Goal: Find specific page/section: Find specific page/section

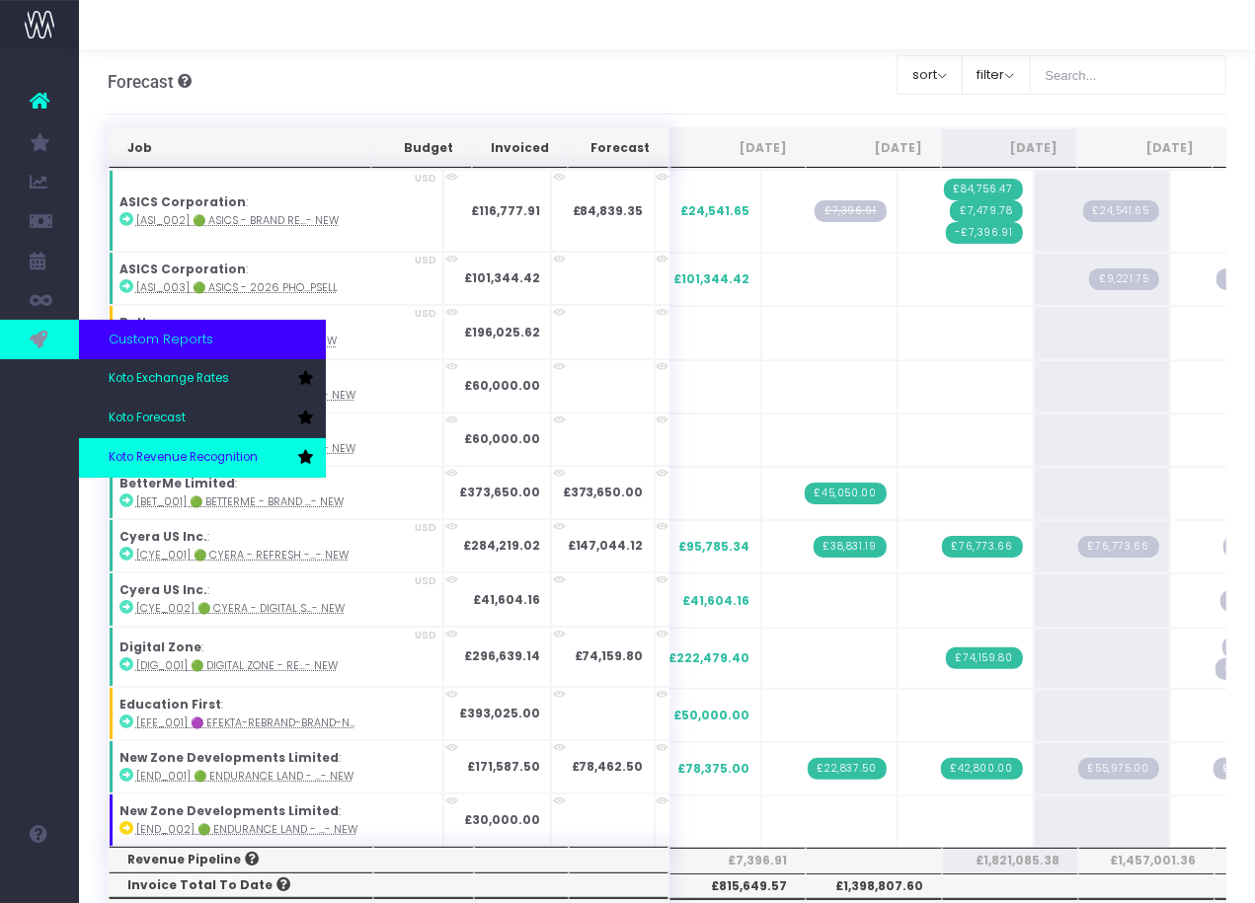
click at [178, 447] on link "Koto Revenue Recognition" at bounding box center [202, 457] width 247 height 39
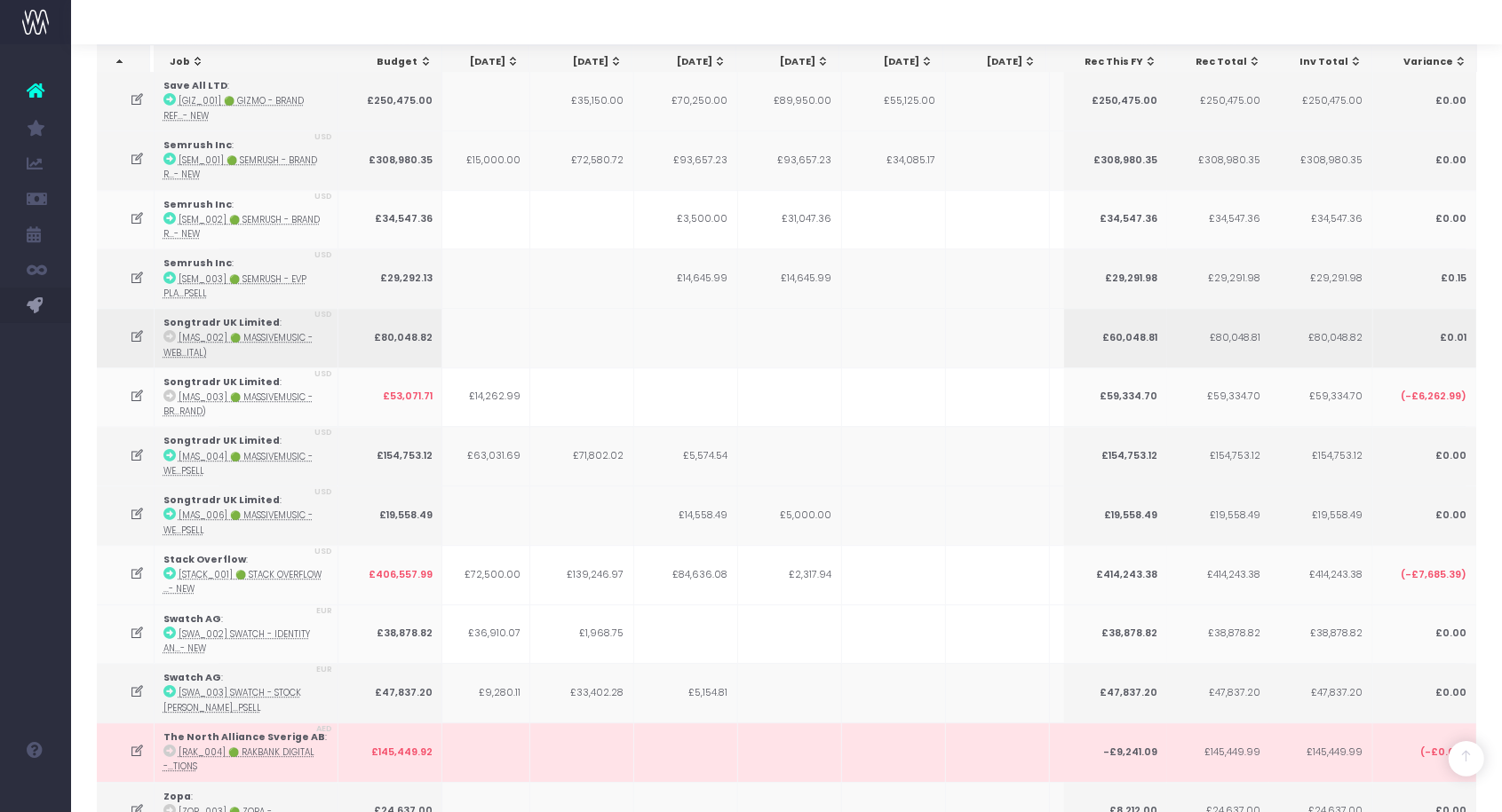
scroll to position [4699, 0]
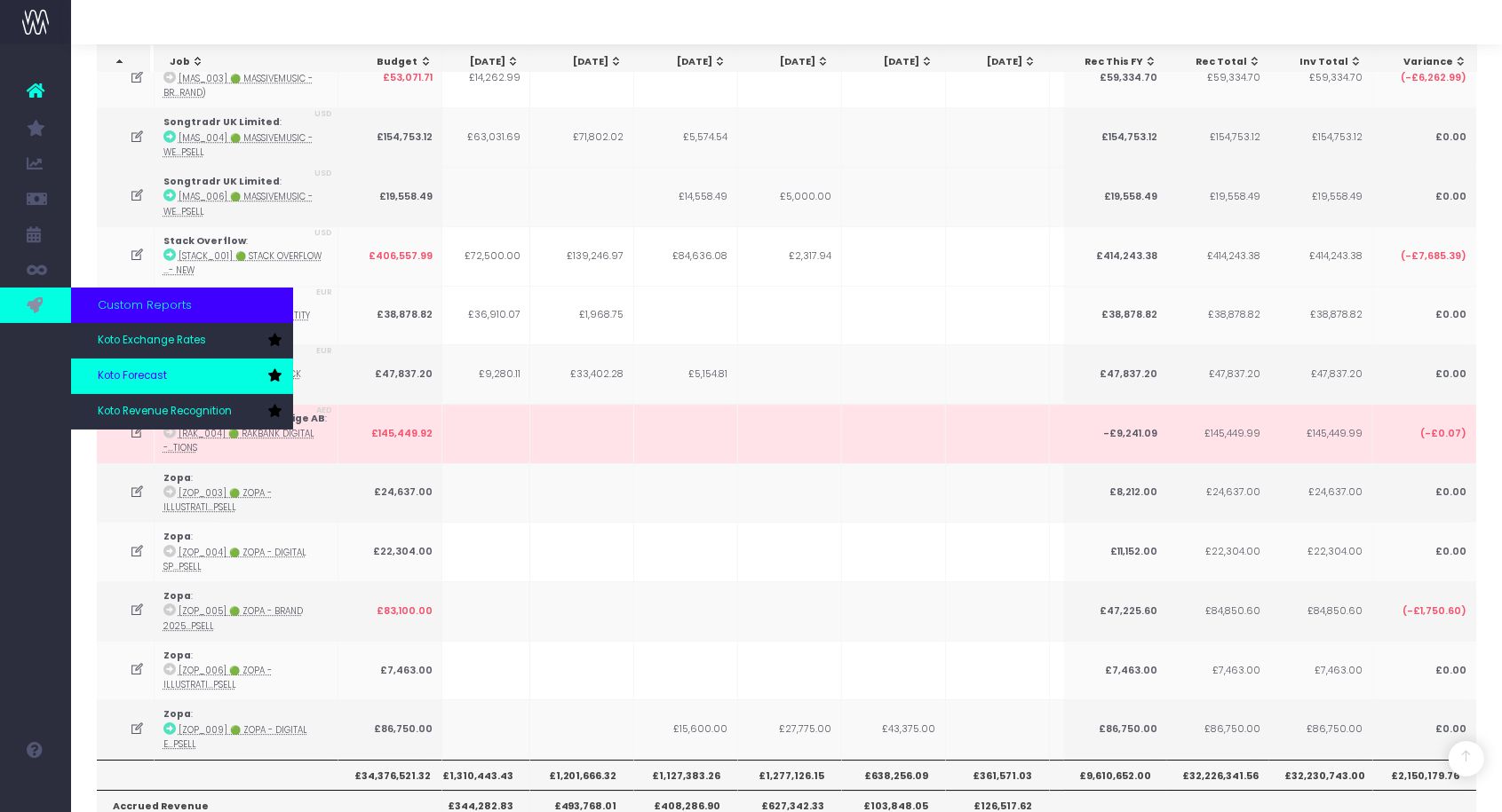
click at [112, 370] on span "Koto Forecast" at bounding box center [132, 377] width 69 height 16
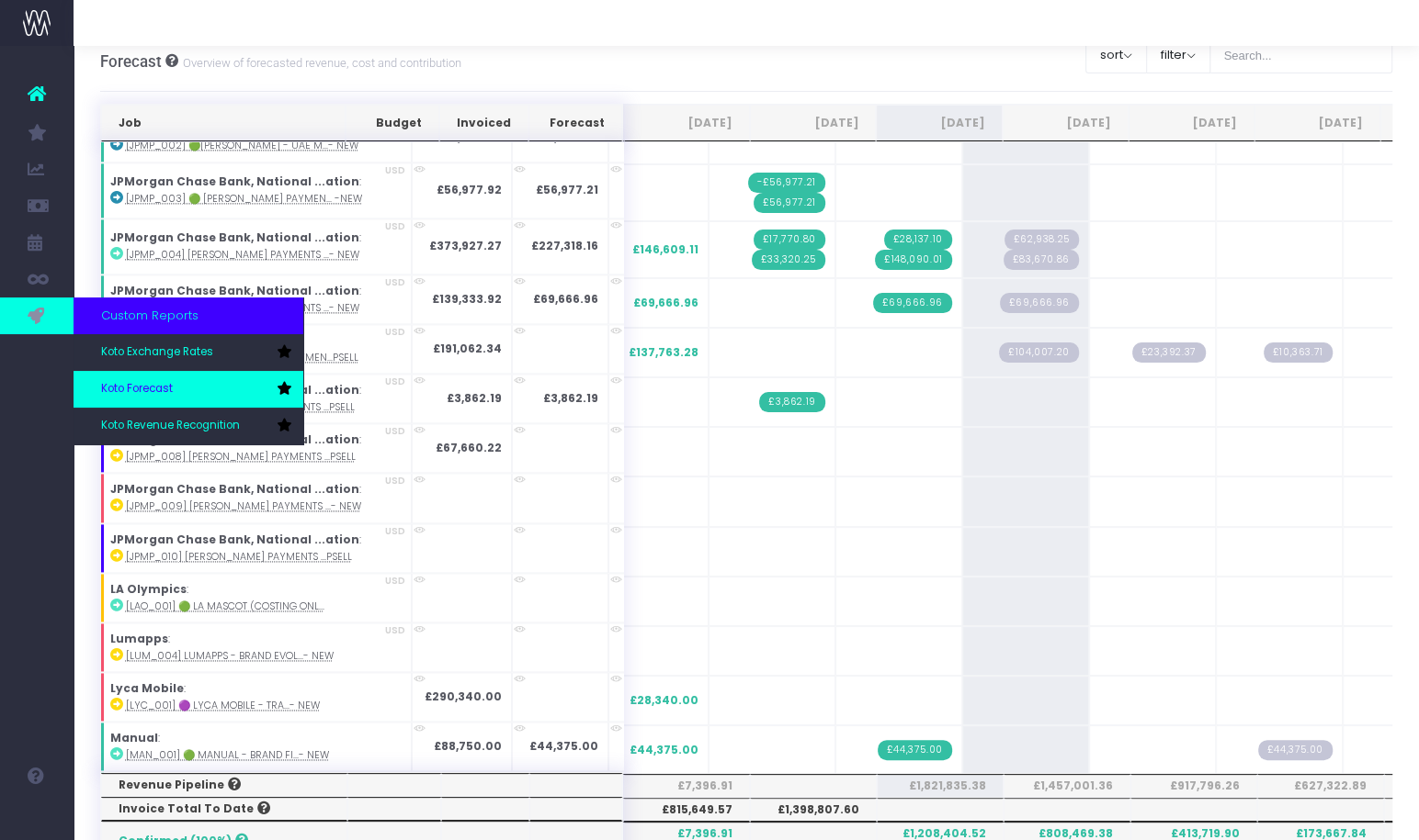
click at [154, 387] on span "Koto Forecast" at bounding box center [137, 390] width 72 height 17
